Goal: Task Accomplishment & Management: Use online tool/utility

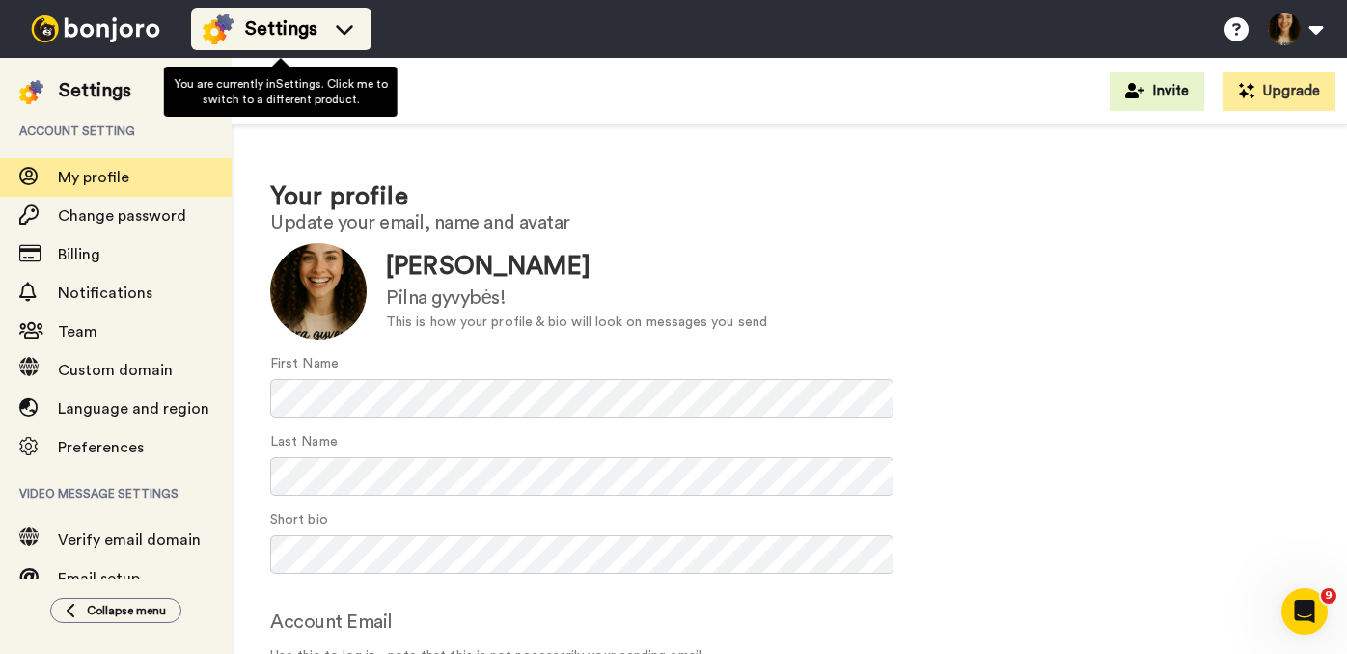
click at [339, 28] on icon at bounding box center [344, 30] width 17 height 10
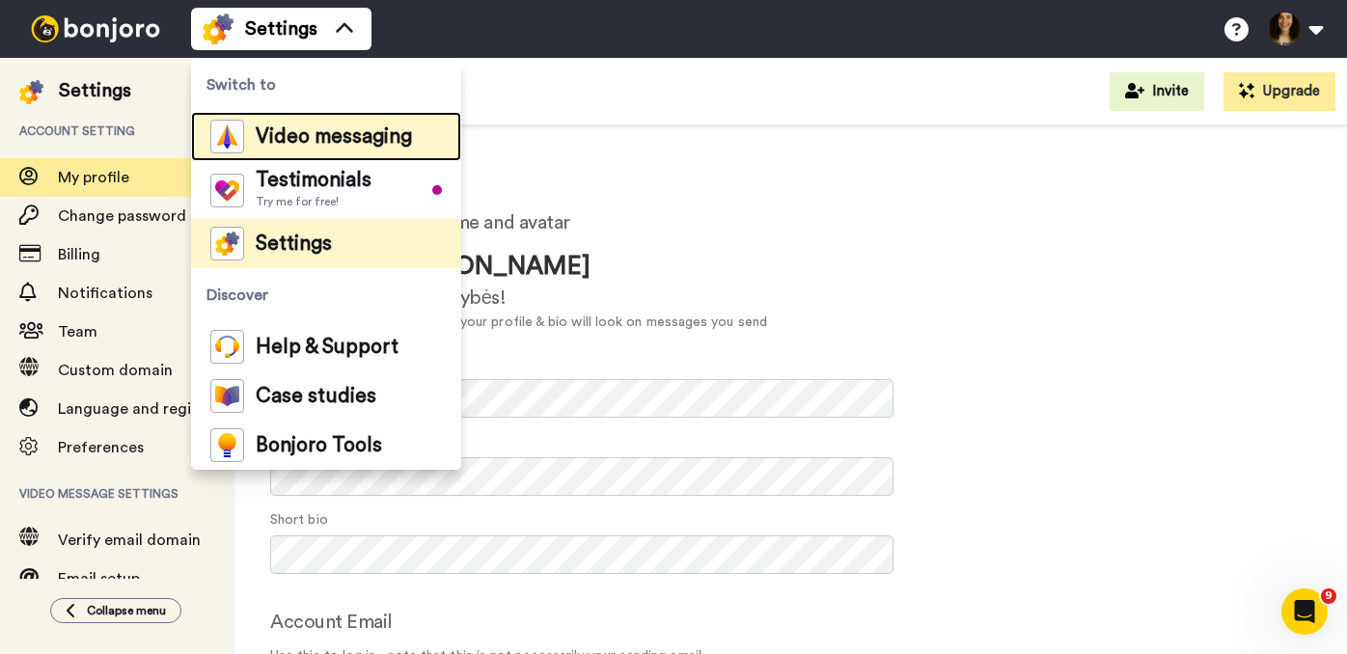
click at [306, 138] on span "Video messaging" at bounding box center [334, 136] width 156 height 19
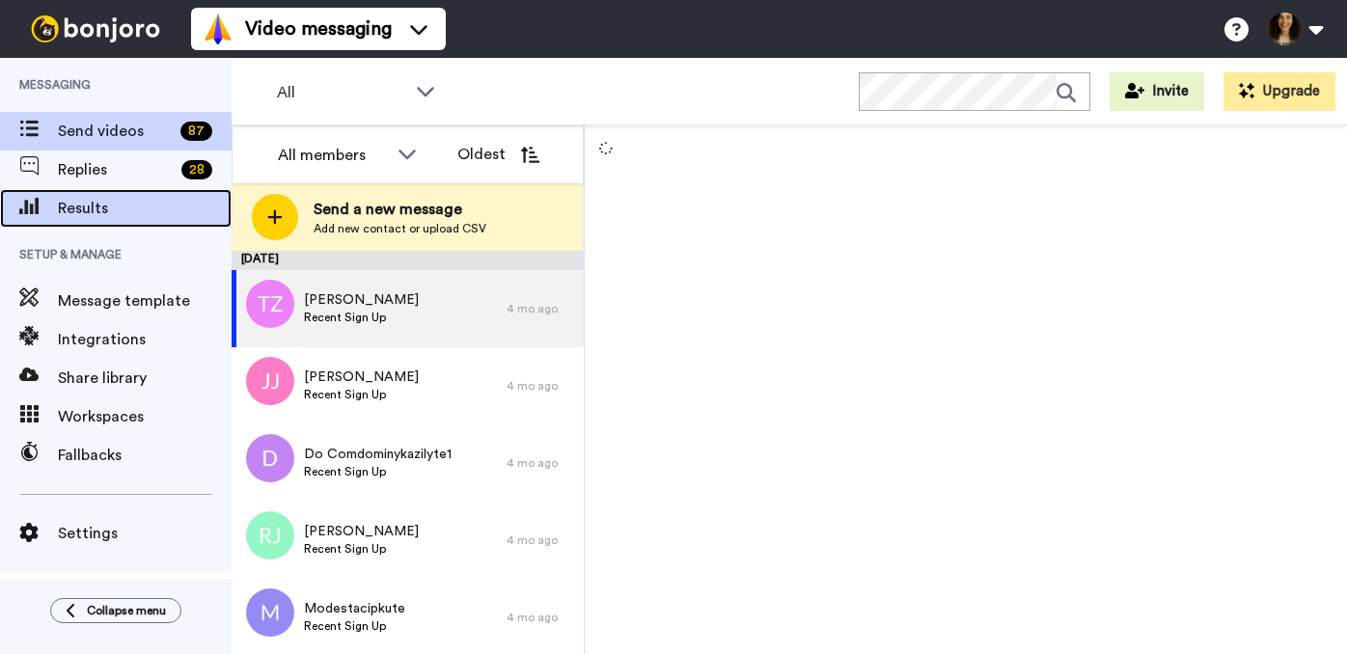
click at [76, 209] on span "Results" at bounding box center [145, 208] width 174 height 23
